Goal: Information Seeking & Learning: Learn about a topic

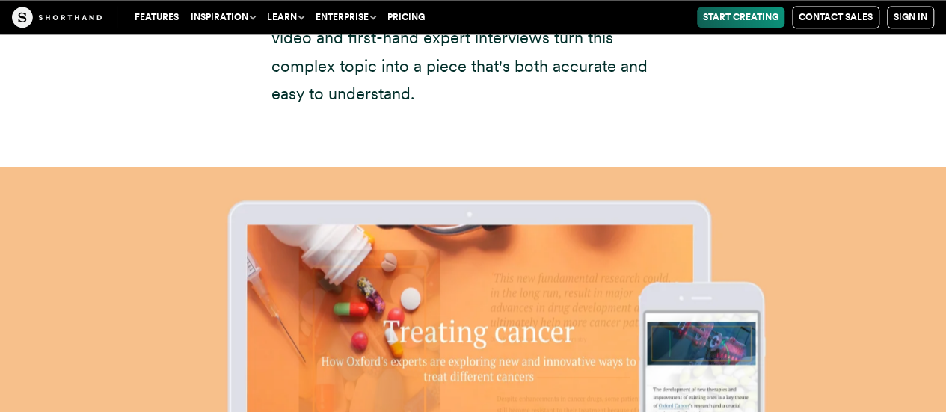
scroll to position [9605, 0]
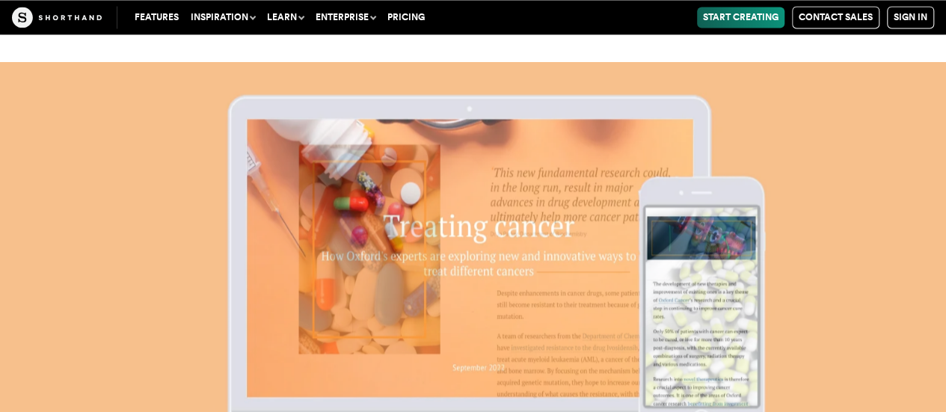
click at [744, 172] on img at bounding box center [473, 268] width 946 height 412
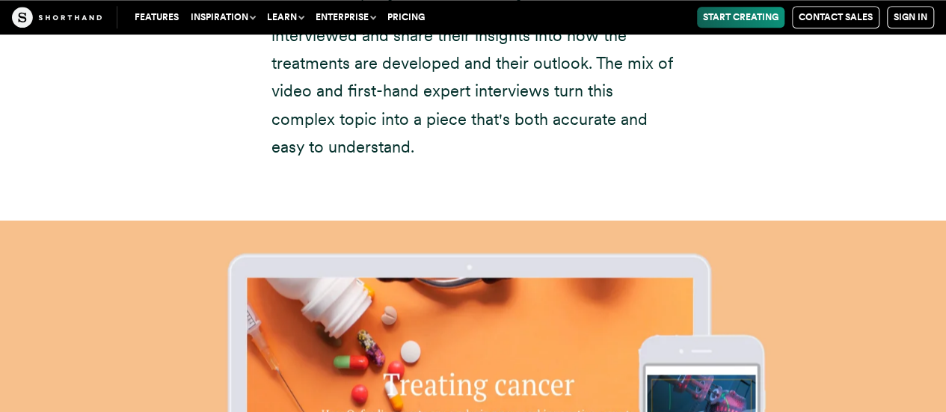
scroll to position [9482, 0]
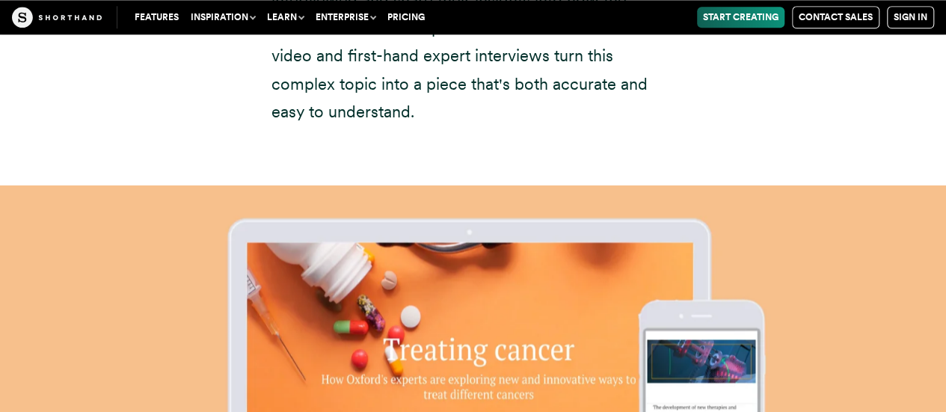
click at [345, 267] on img at bounding box center [473, 392] width 946 height 412
drag, startPoint x: 345, startPoint y: 267, endPoint x: 487, endPoint y: 140, distance: 190.7
click at [487, 186] on img at bounding box center [473, 392] width 946 height 412
click at [489, 186] on img at bounding box center [473, 392] width 946 height 412
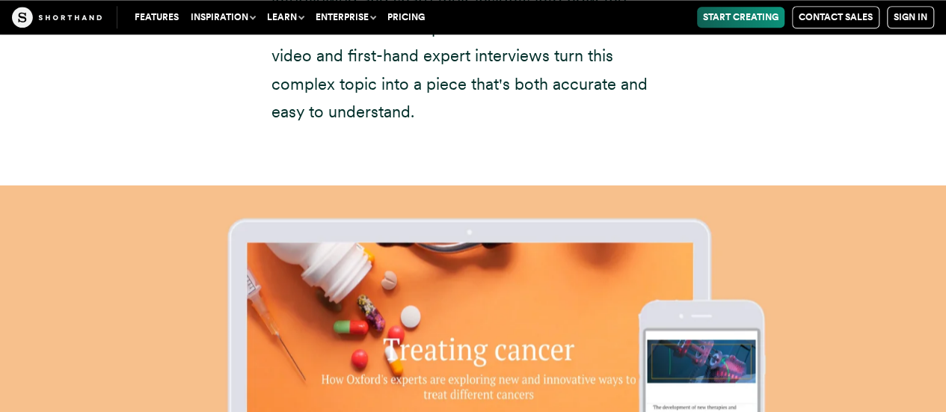
click at [740, 215] on img at bounding box center [473, 392] width 946 height 412
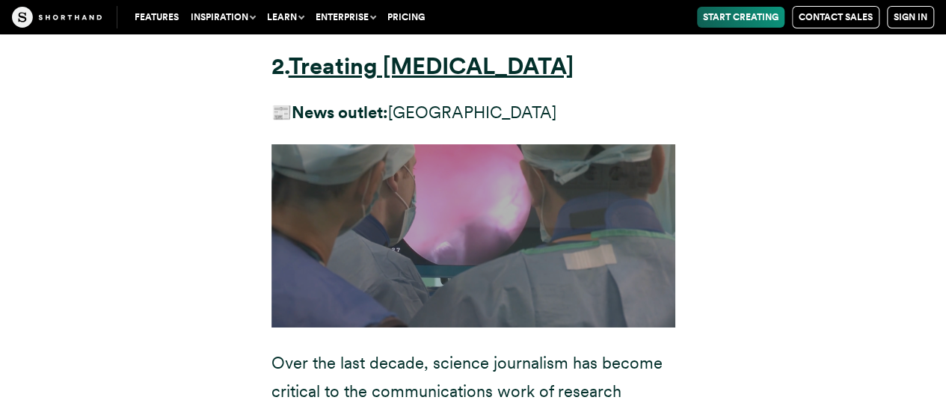
scroll to position [8265, 0]
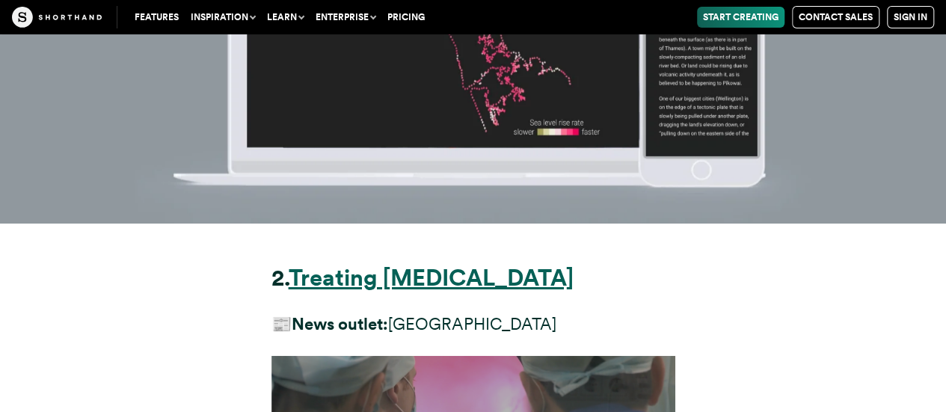
click at [392, 264] on strong "Treating [MEDICAL_DATA]" at bounding box center [431, 278] width 285 height 28
